Goal: Task Accomplishment & Management: Use online tool/utility

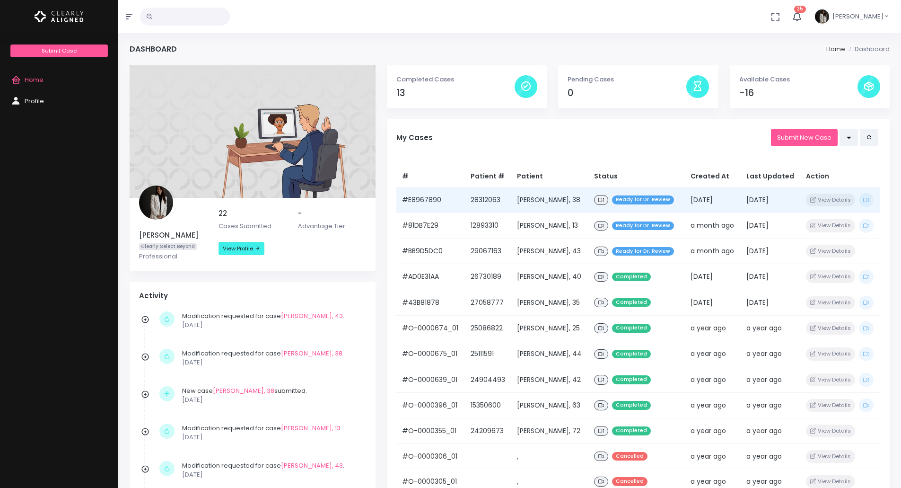
click at [558, 212] on td "[PERSON_NAME], 38" at bounding box center [549, 200] width 77 height 26
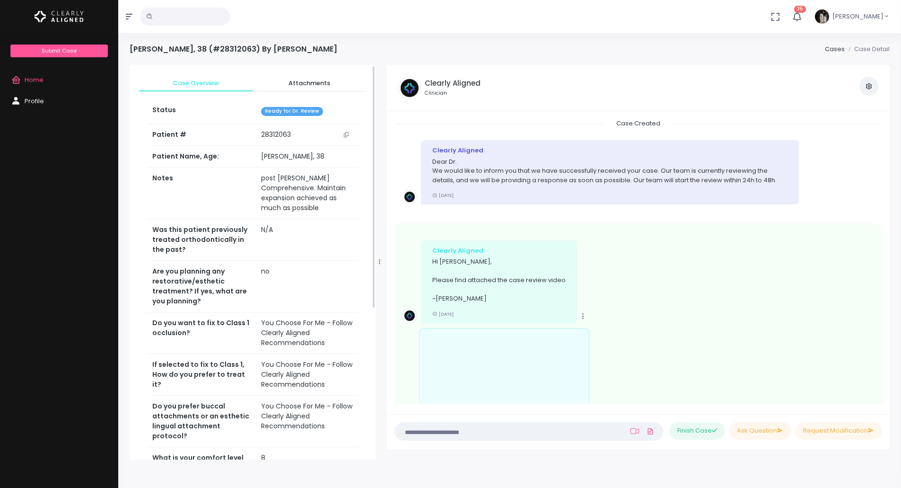
scroll to position [203, 0]
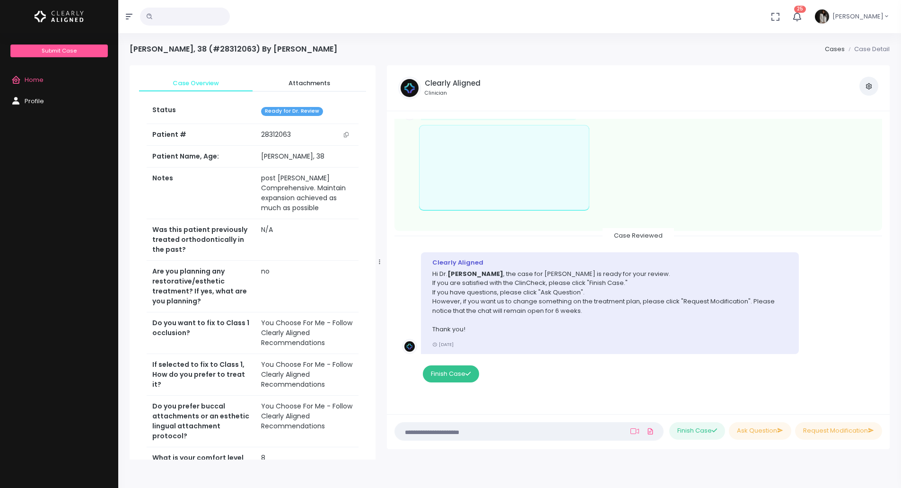
click at [453, 375] on button "Finish Case" at bounding box center [451, 373] width 56 height 17
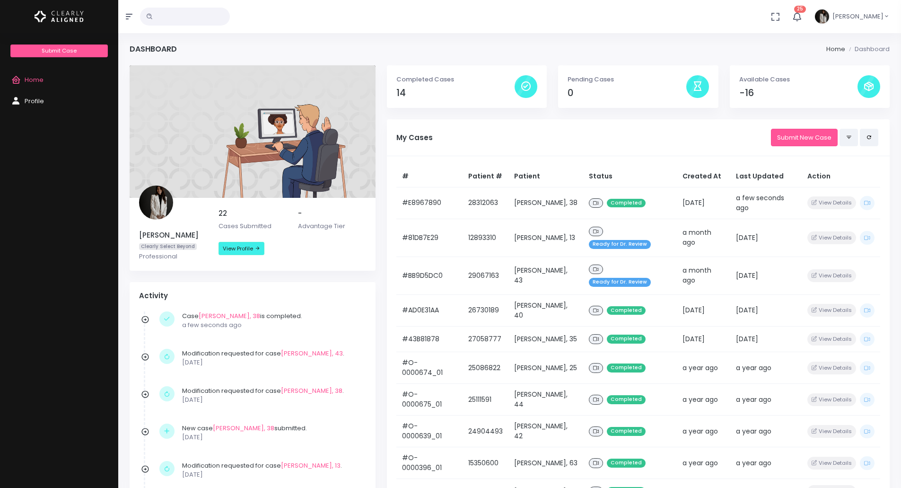
click at [863, 86] on icon at bounding box center [868, 86] width 11 height 11
click at [748, 79] on p "Available Cases" at bounding box center [798, 79] width 118 height 9
click at [746, 91] on h4 "-16" at bounding box center [798, 92] width 118 height 11
